Goal: Task Accomplishment & Management: Use online tool/utility

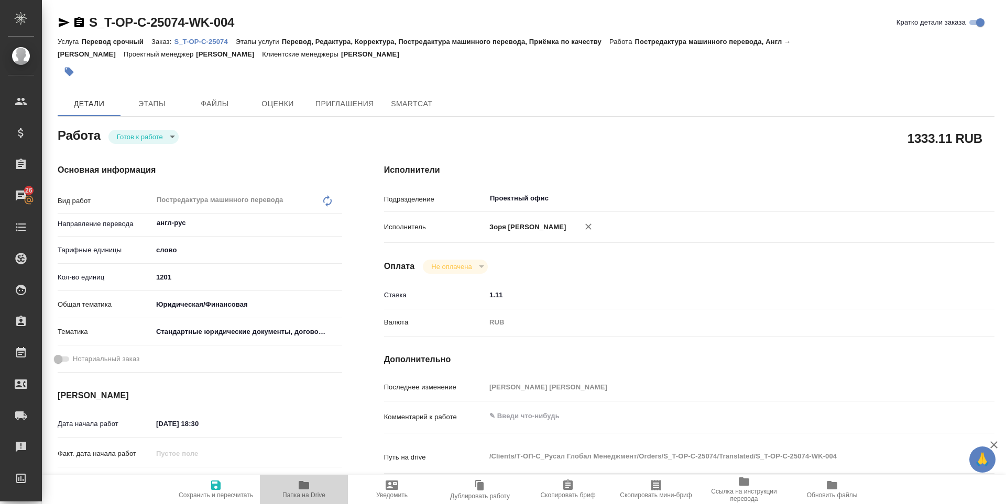
click at [312, 482] on span "Папка на Drive" at bounding box center [303, 489] width 75 height 20
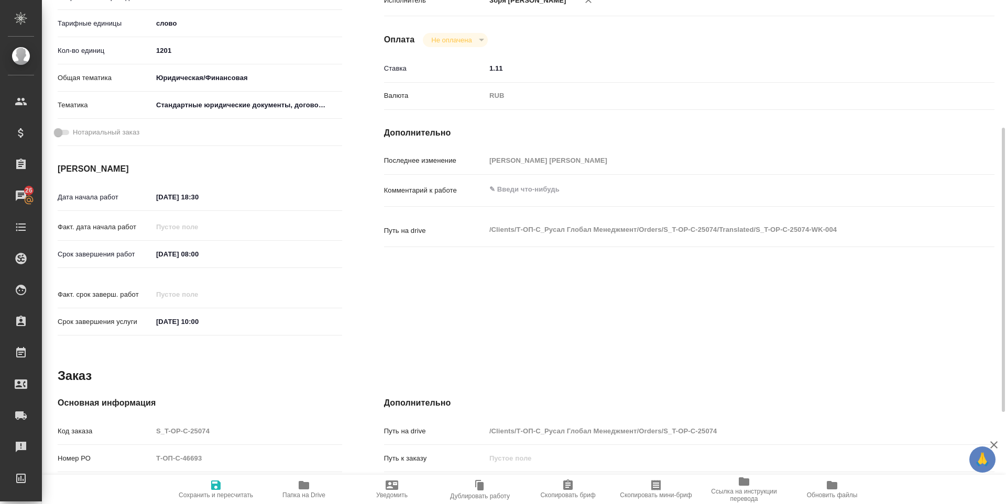
scroll to position [389, 0]
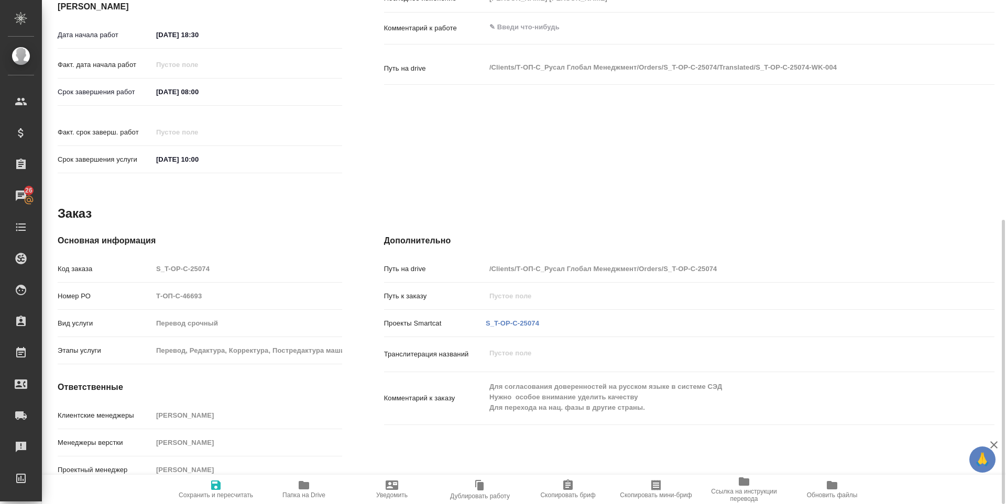
click at [506, 316] on div "S_T-OP-C-25074" at bounding box center [513, 323] width 58 height 15
click at [506, 320] on link "S_T-OP-C-25074" at bounding box center [512, 324] width 53 height 8
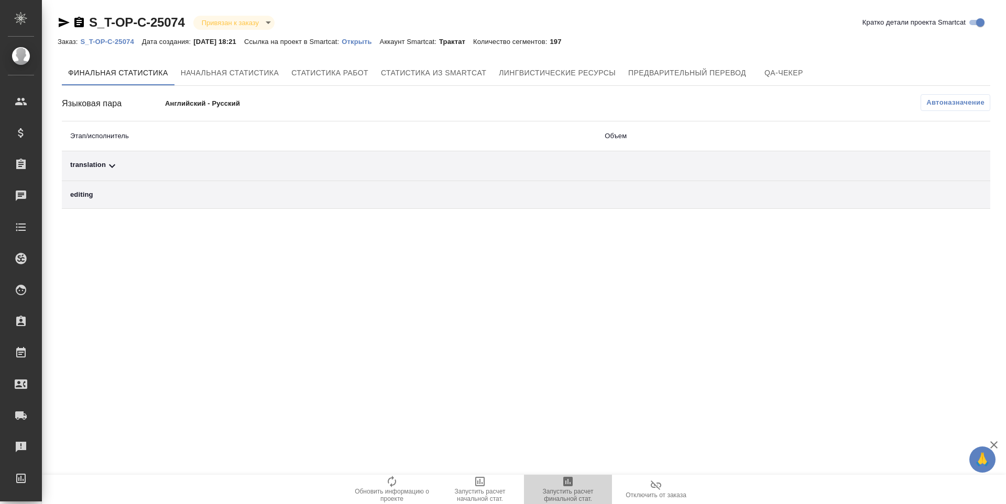
click at [563, 485] on icon "button" at bounding box center [568, 482] width 13 height 13
